Goal: Task Accomplishment & Management: Manage account settings

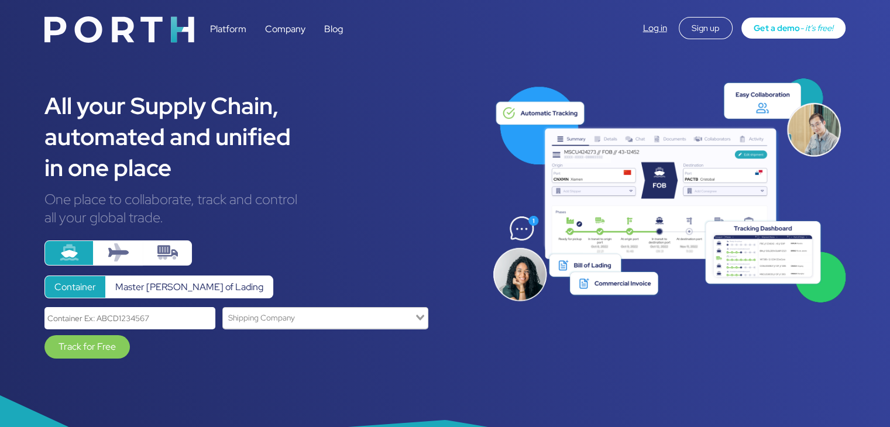
click at [643, 23] on link "Log in" at bounding box center [655, 28] width 24 height 12
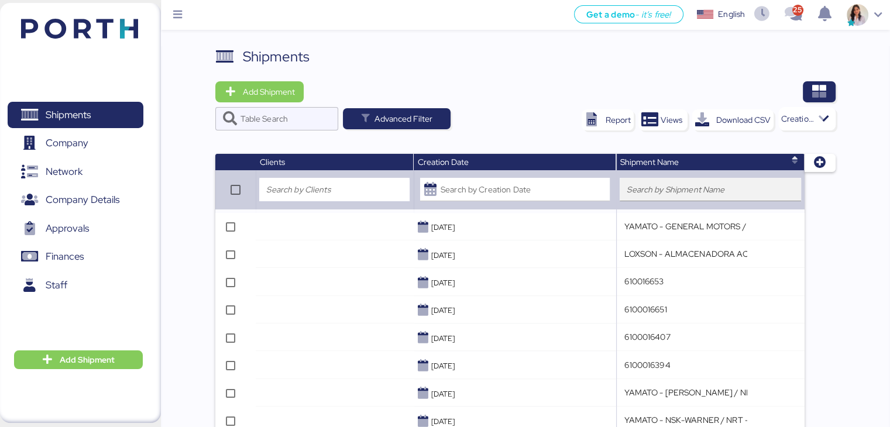
scroll to position [2, 0]
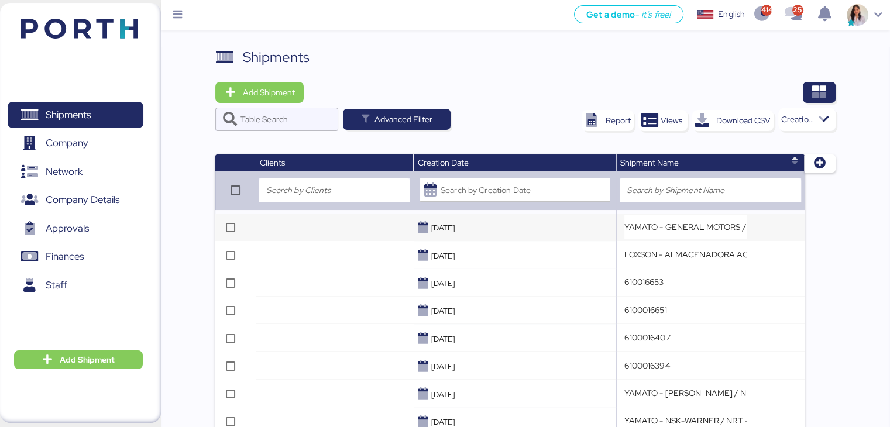
click at [356, 233] on td at bounding box center [334, 228] width 157 height 28
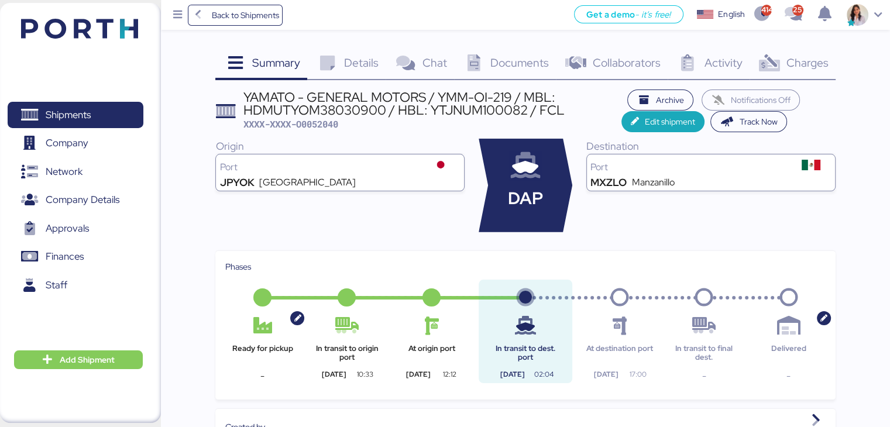
click at [620, 63] on span "Collaborators" at bounding box center [627, 62] width 68 height 15
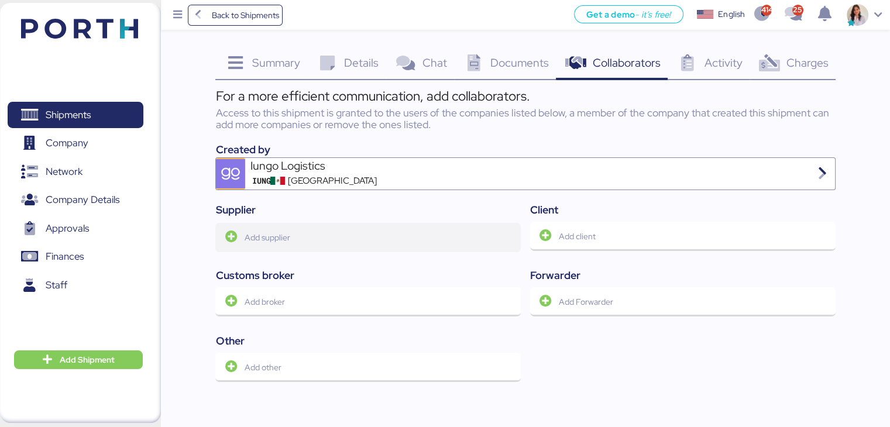
click at [347, 246] on span "Add supplier" at bounding box center [368, 237] width 287 height 25
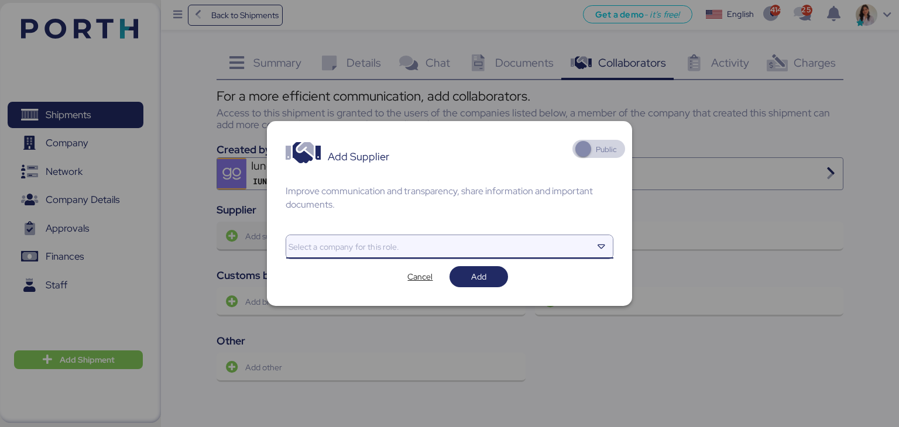
click at [347, 246] on input "search" at bounding box center [439, 247] width 306 height 14
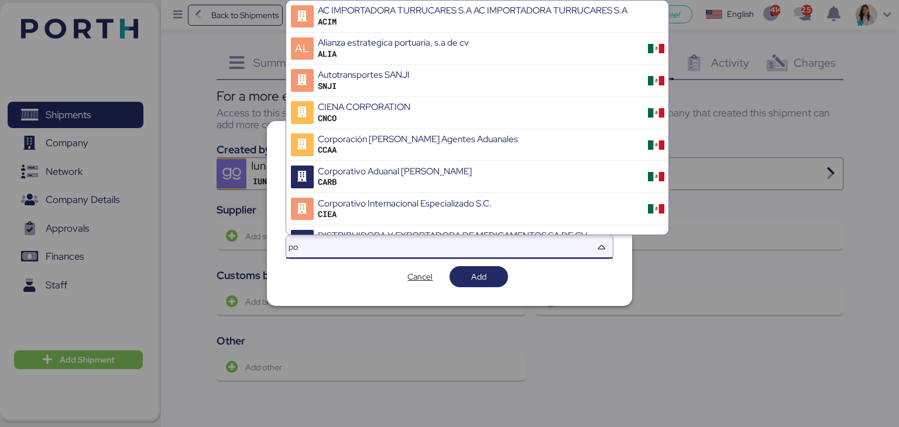
type input "p"
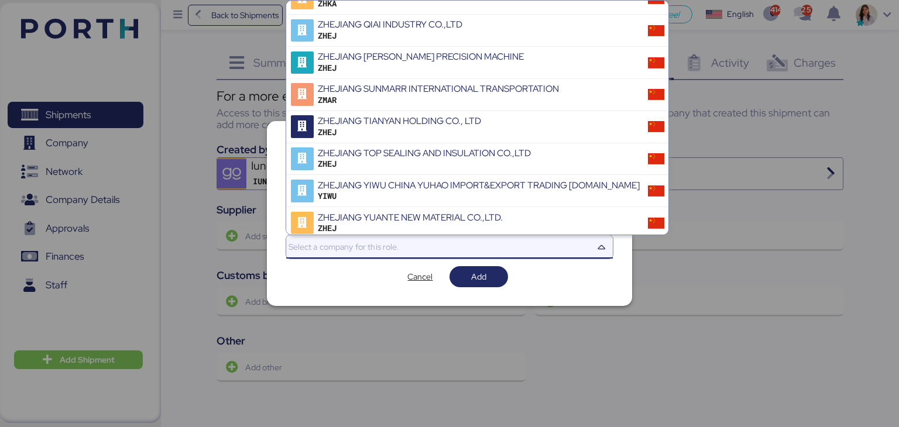
scroll to position [14510, 0]
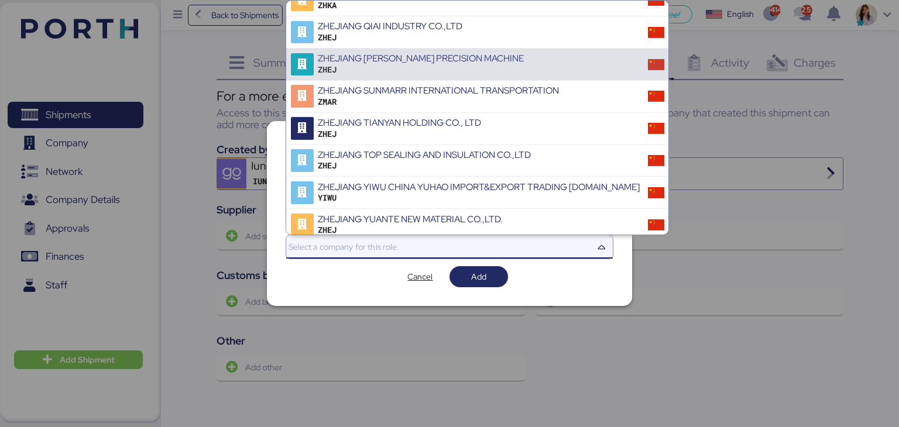
click at [792, 214] on div at bounding box center [449, 213] width 899 height 427
